Goal: Find specific page/section

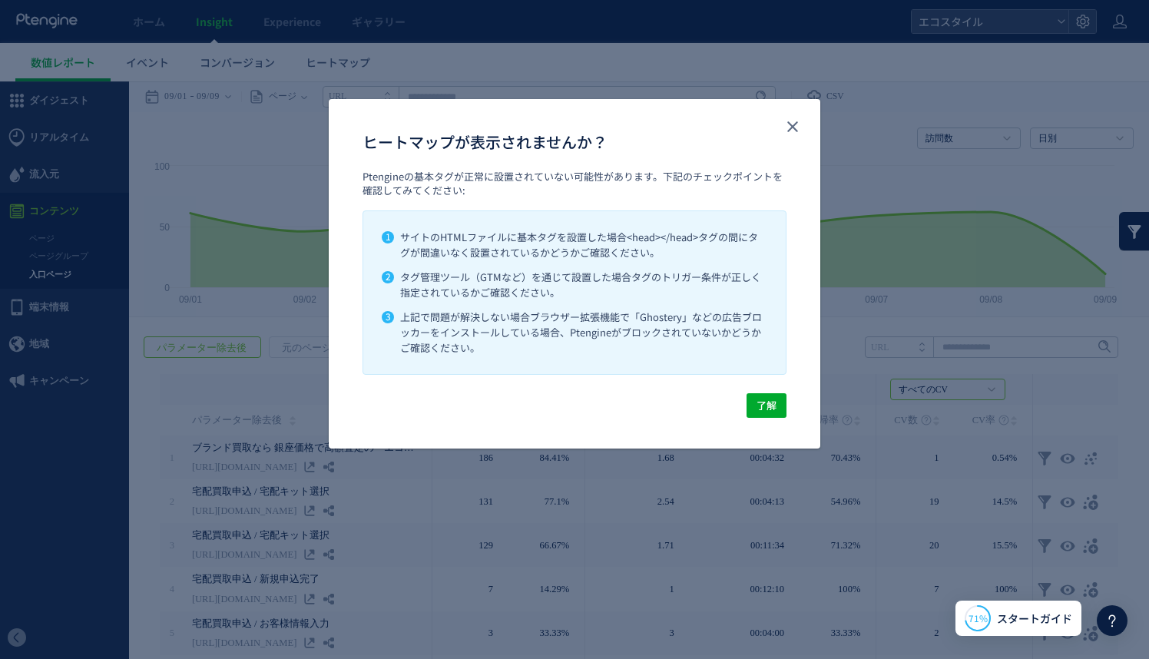
click at [811, 125] on div "ヒートマップが表示されませんか？" at bounding box center [575, 134] width 492 height 71
click at [789, 132] on icon "close" at bounding box center [793, 127] width 18 height 18
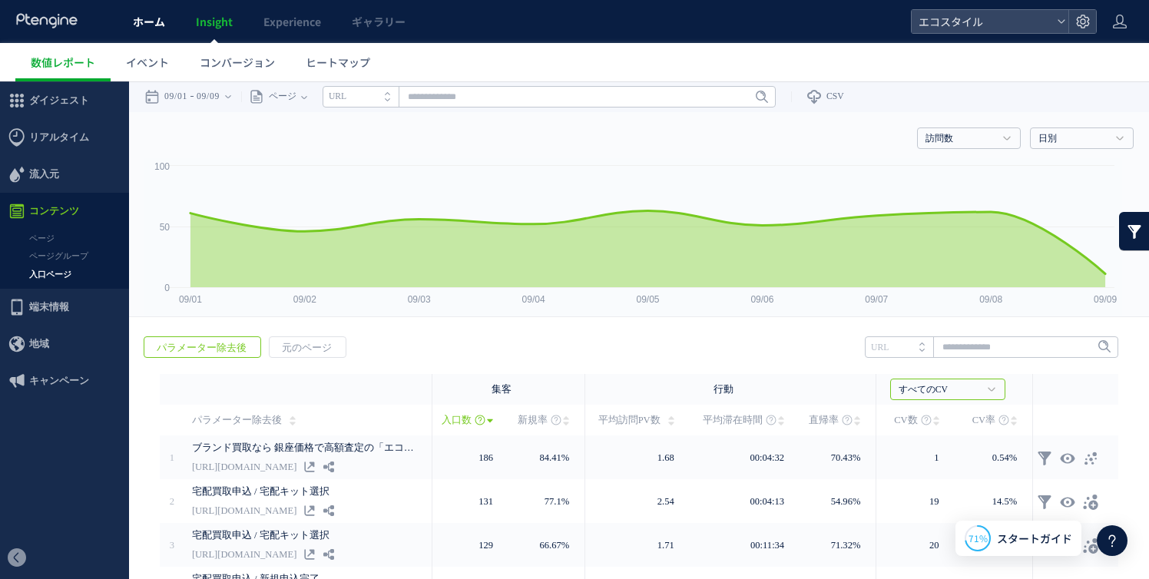
click at [171, 29] on link "ホーム" at bounding box center [149, 21] width 63 height 43
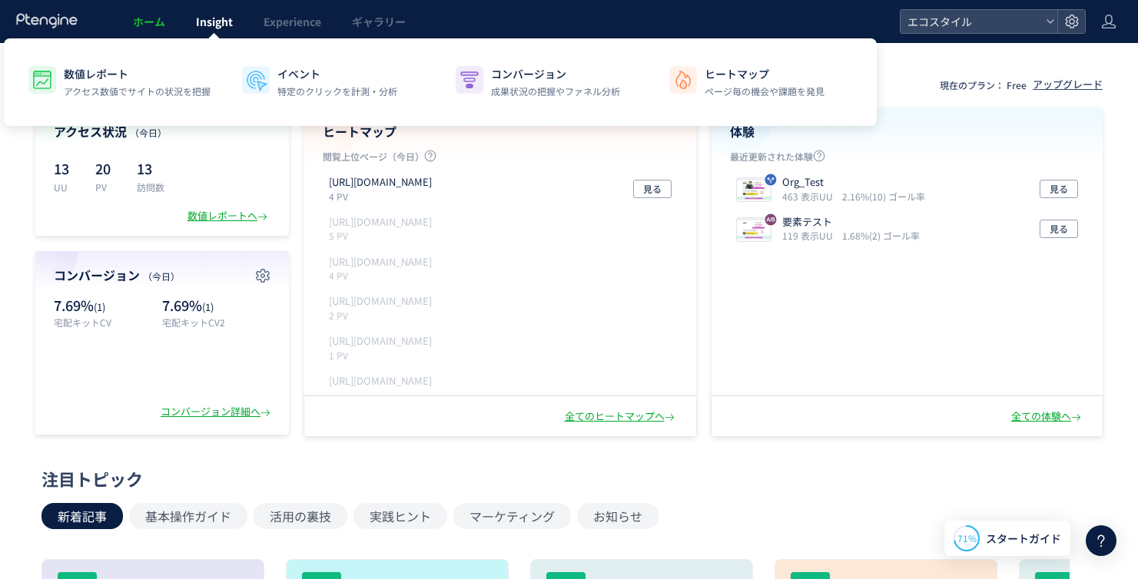
click at [207, 28] on span "Insight" at bounding box center [214, 21] width 37 height 15
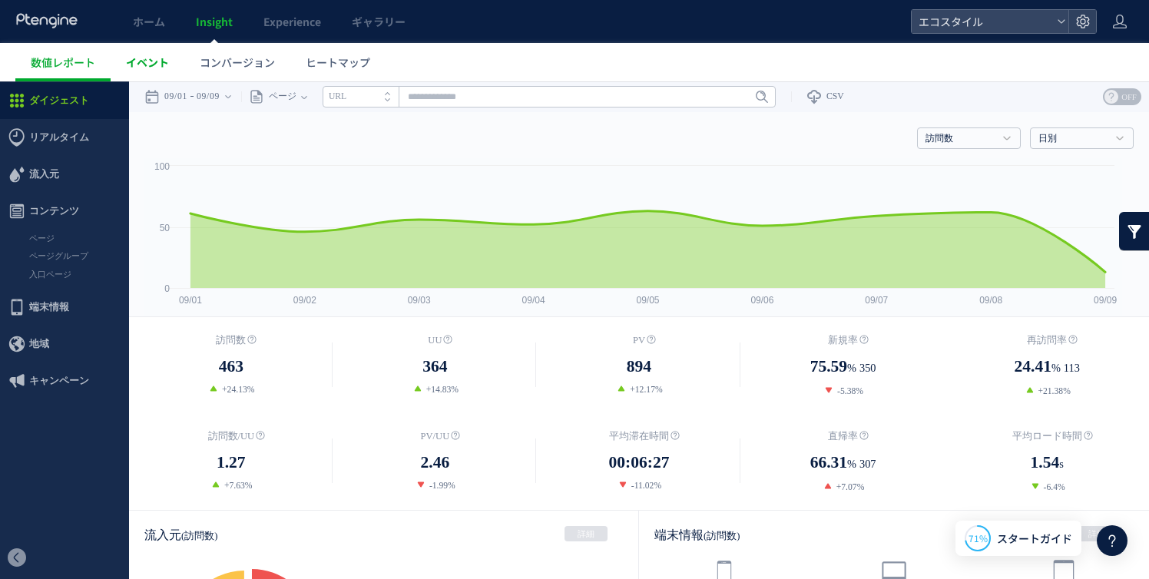
click at [140, 70] on link "イベント" at bounding box center [148, 62] width 74 height 38
